Goal: Transaction & Acquisition: Subscribe to service/newsletter

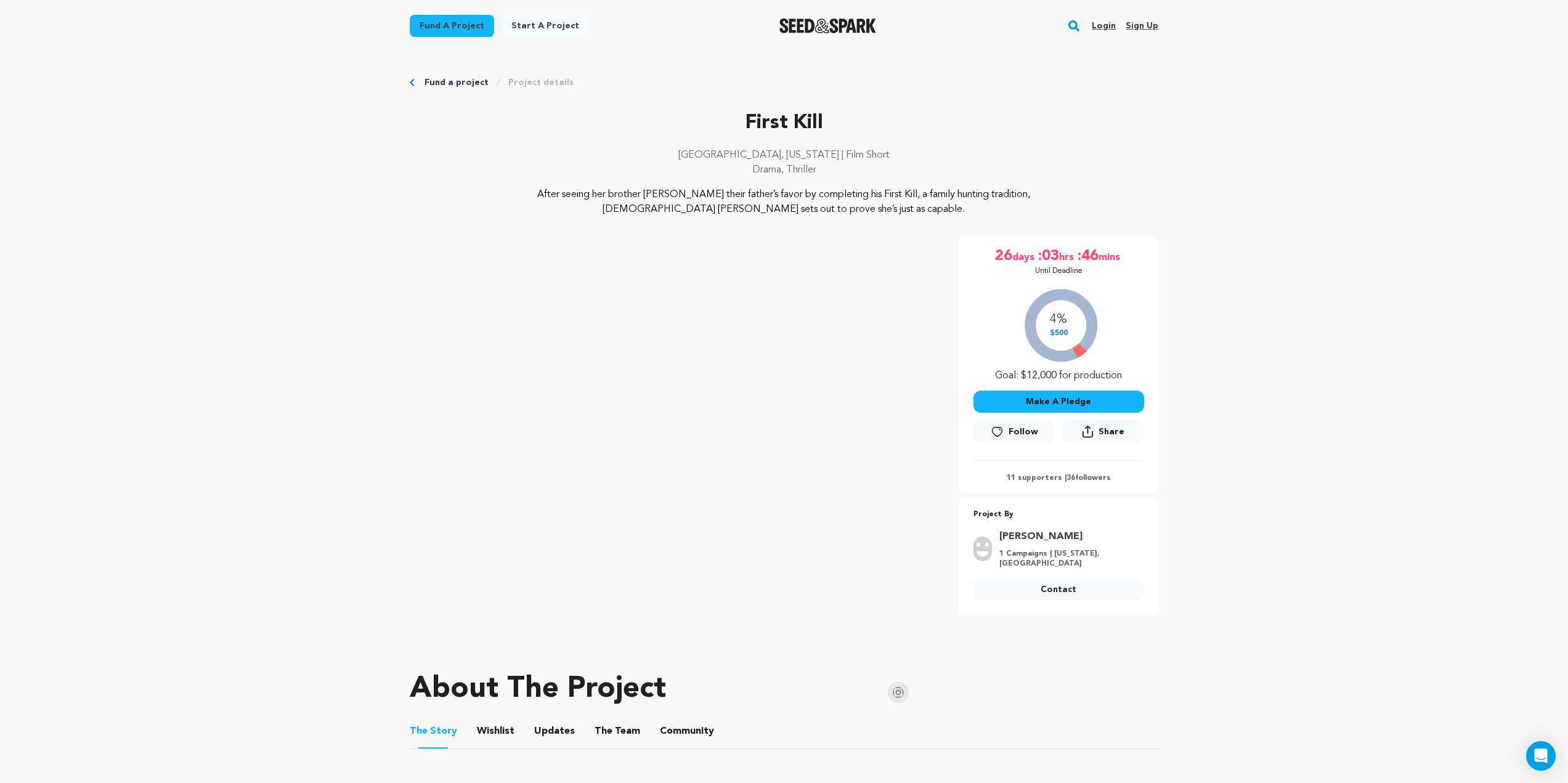
click at [1021, 429] on span "Follow" at bounding box center [1023, 432] width 29 height 12
click at [1113, 27] on link "Login" at bounding box center [1103, 25] width 24 height 19
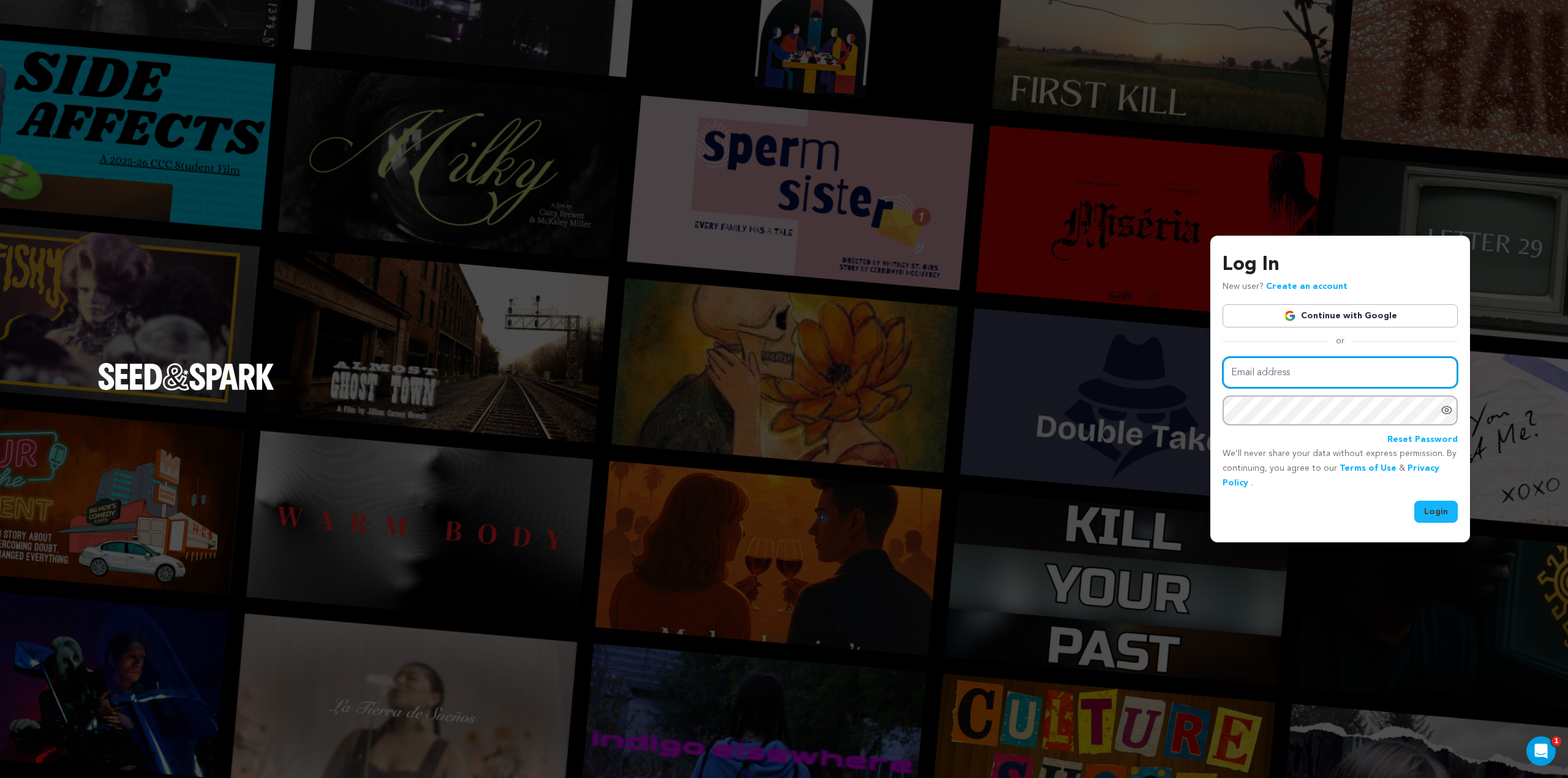
type input "[PERSON_NAME][EMAIL_ADDRESS][DOMAIN_NAME]"
click at [1427, 509] on button "Login" at bounding box center [1436, 512] width 44 height 22
